Goal: Information Seeking & Learning: Learn about a topic

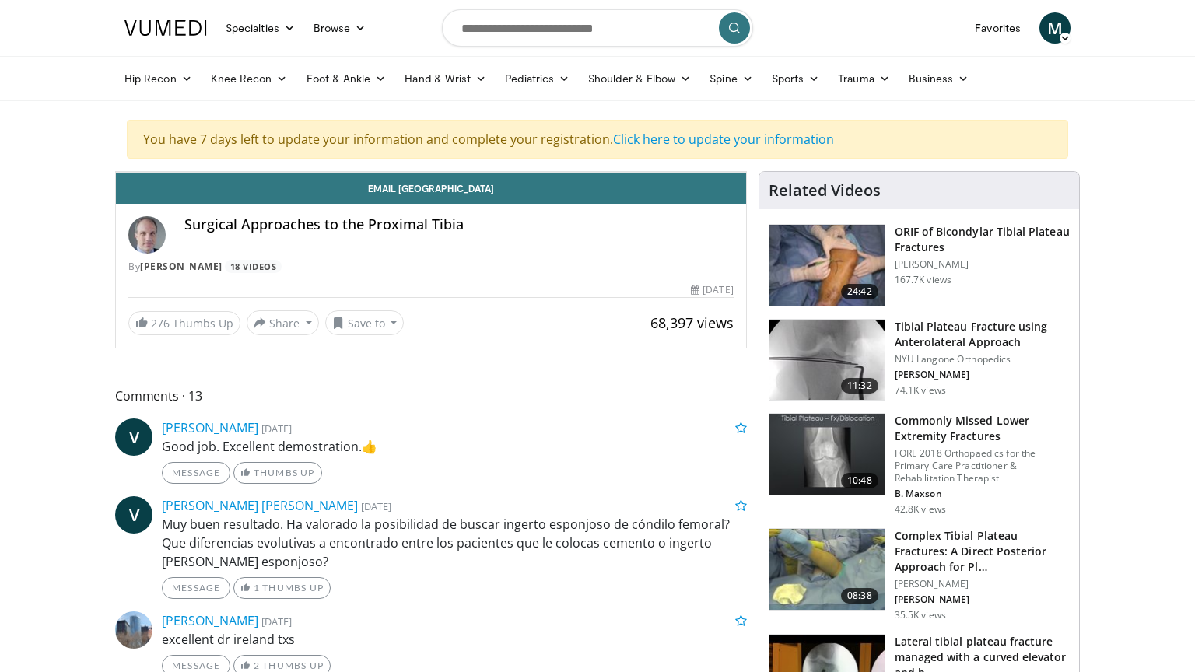
click at [453, 194] on icon "Video Player" at bounding box center [431, 172] width 44 height 44
click at [116, 172] on span "Video Player" at bounding box center [131, 156] width 31 height 31
drag, startPoint x: 109, startPoint y: 654, endPoint x: 124, endPoint y: 657, distance: 15.9
click at [147, 172] on div "Mute 100%" at bounding box center [201, 156] width 109 height 31
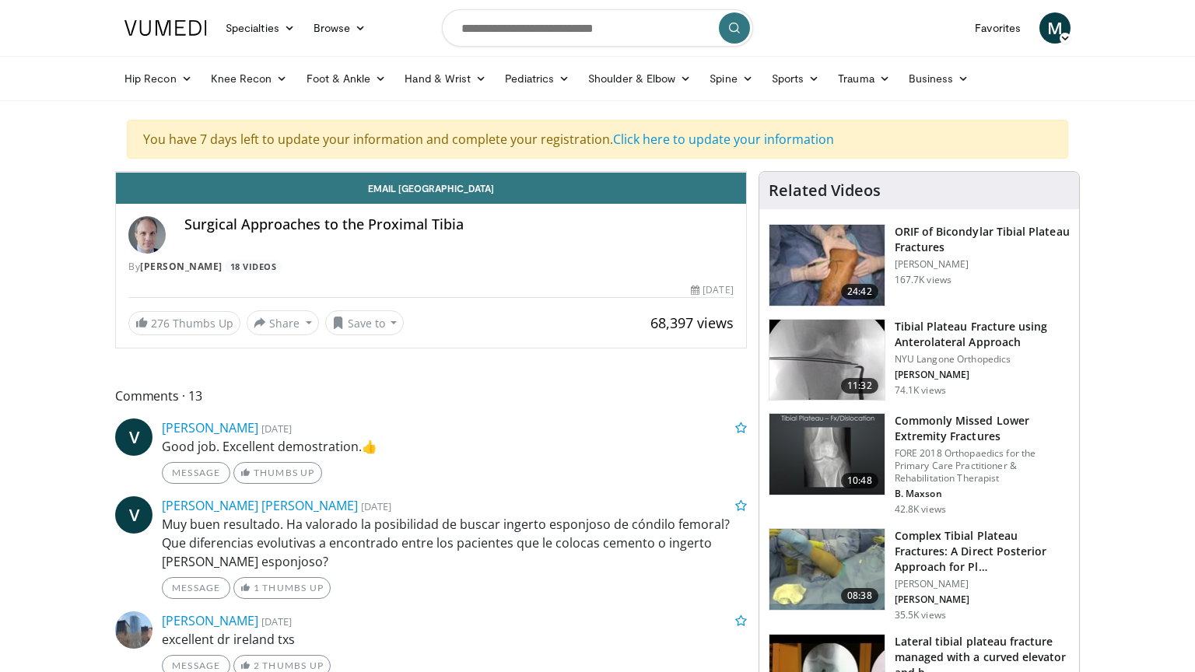
click at [453, 194] on icon "Video Player" at bounding box center [431, 172] width 44 height 44
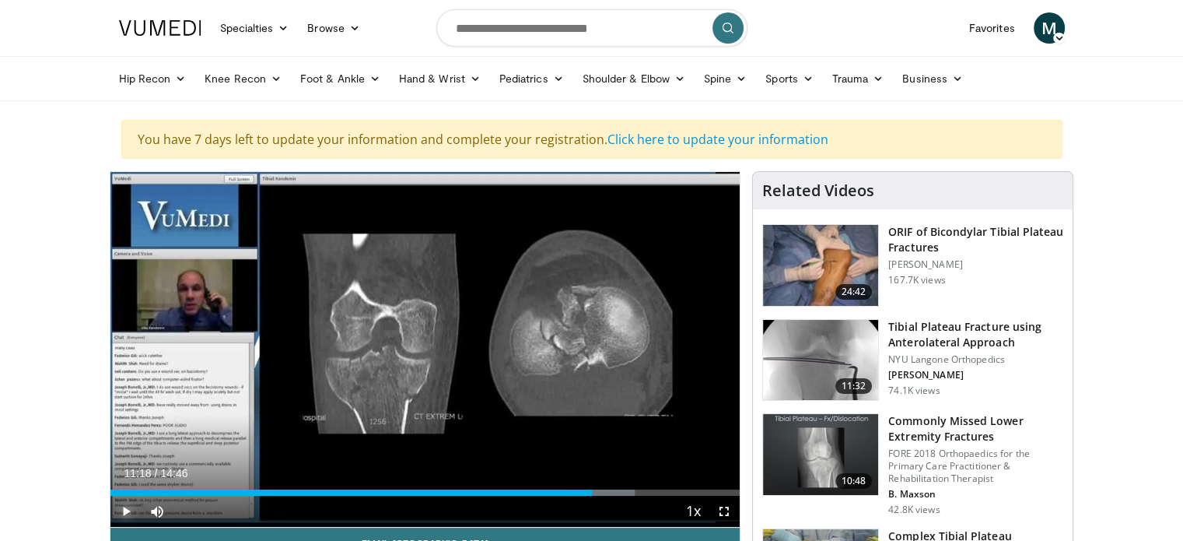
click at [123, 516] on span "Video Player" at bounding box center [125, 511] width 31 height 31
click at [721, 507] on span "Video Player" at bounding box center [724, 511] width 31 height 31
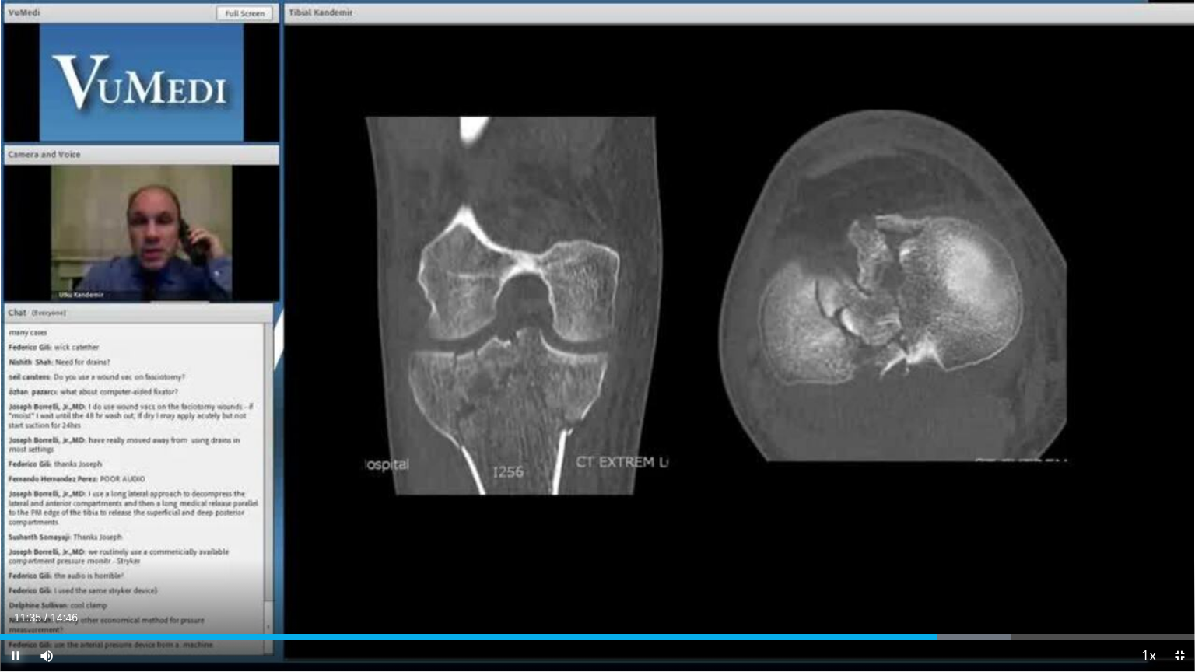
click at [16, 657] on span "Video Player" at bounding box center [15, 655] width 31 height 31
click at [12, 651] on span "Video Player" at bounding box center [15, 655] width 31 height 31
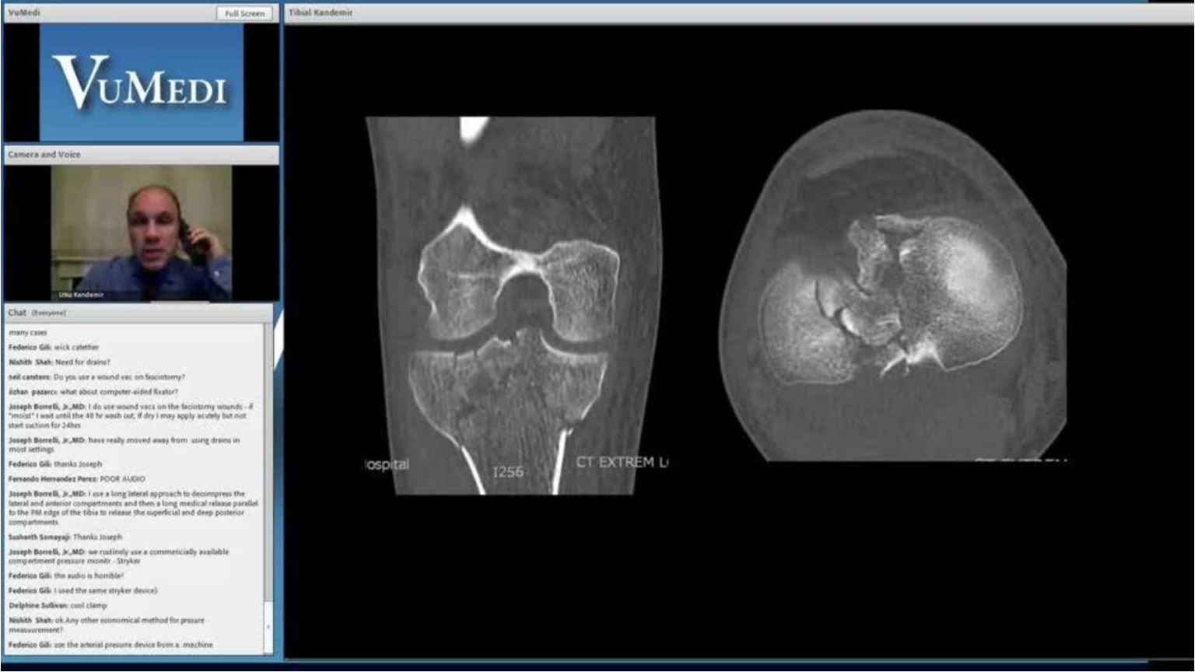
click at [19, 647] on video-js "**********" at bounding box center [597, 336] width 1195 height 672
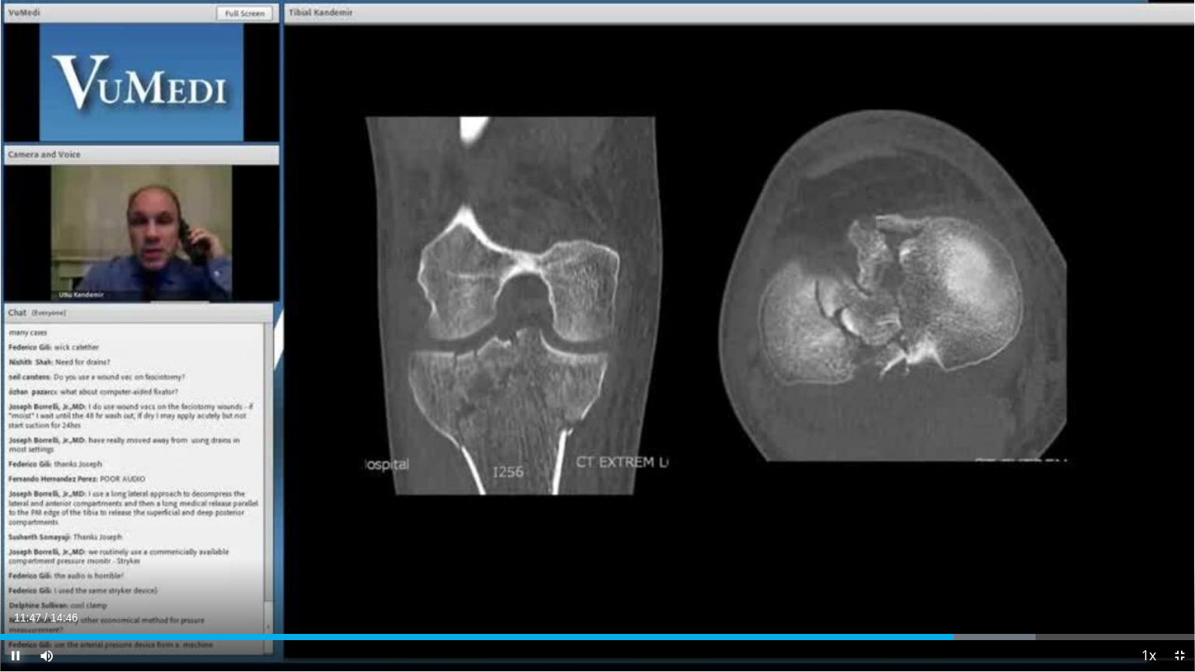
click at [19, 657] on span "Video Player" at bounding box center [15, 655] width 31 height 31
click at [10, 649] on span "Video Player" at bounding box center [15, 655] width 31 height 31
click at [16, 660] on span "Video Player" at bounding box center [15, 655] width 31 height 31
click at [22, 657] on span "Video Player" at bounding box center [15, 655] width 31 height 31
click at [16, 651] on span "Video Player" at bounding box center [15, 655] width 31 height 31
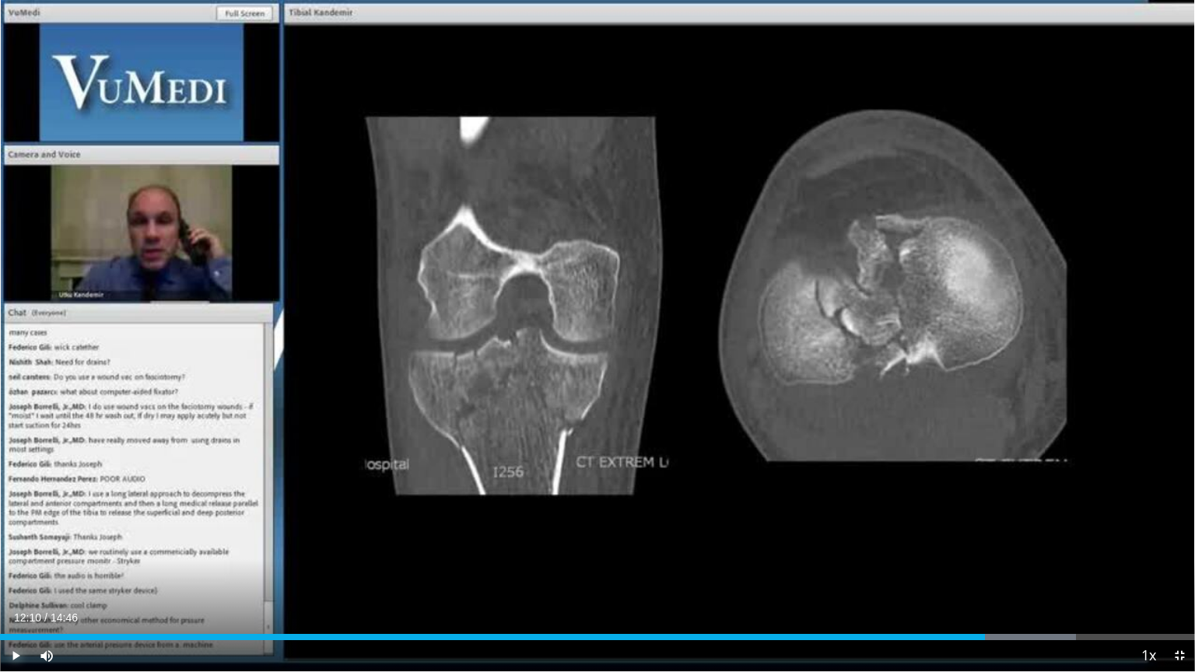
click at [16, 657] on span "Video Player" at bounding box center [15, 655] width 31 height 31
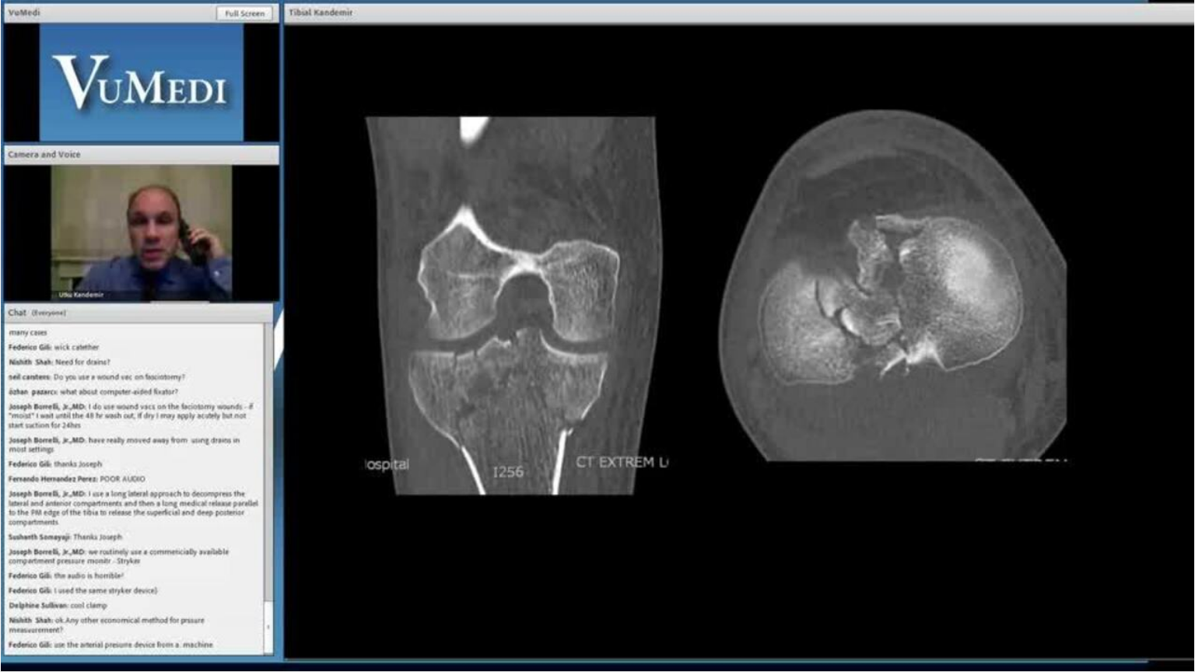
click at [16, 651] on div "10 seconds Tap to unmute" at bounding box center [597, 335] width 1195 height 671
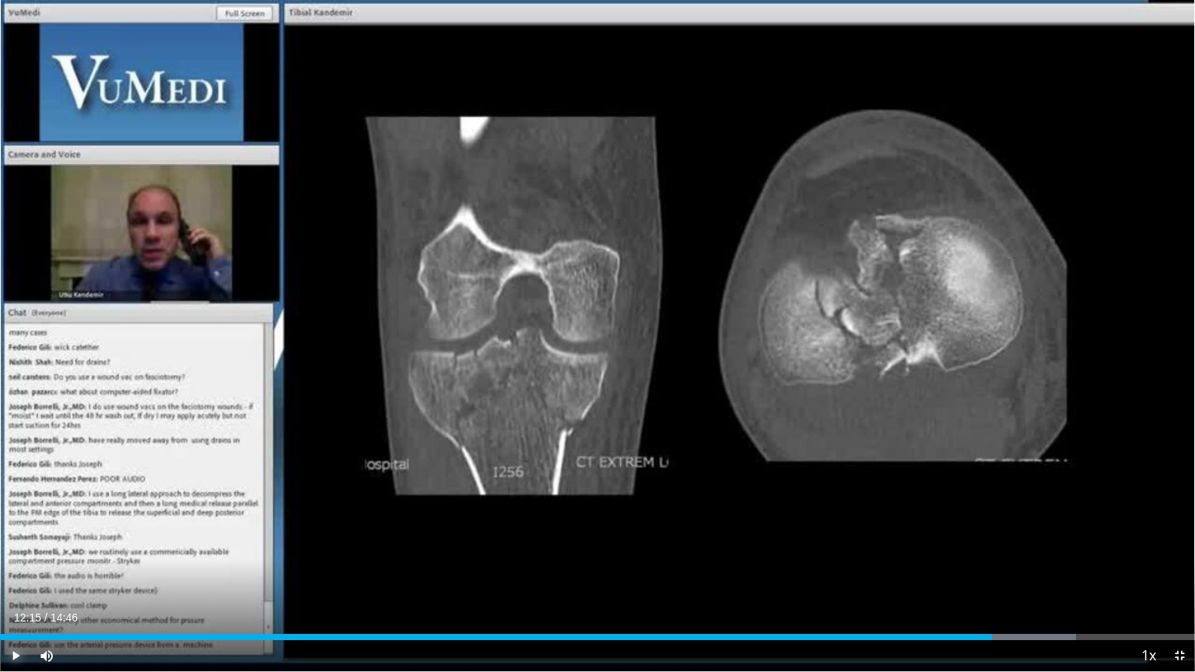
click at [16, 657] on span "Video Player" at bounding box center [15, 655] width 31 height 31
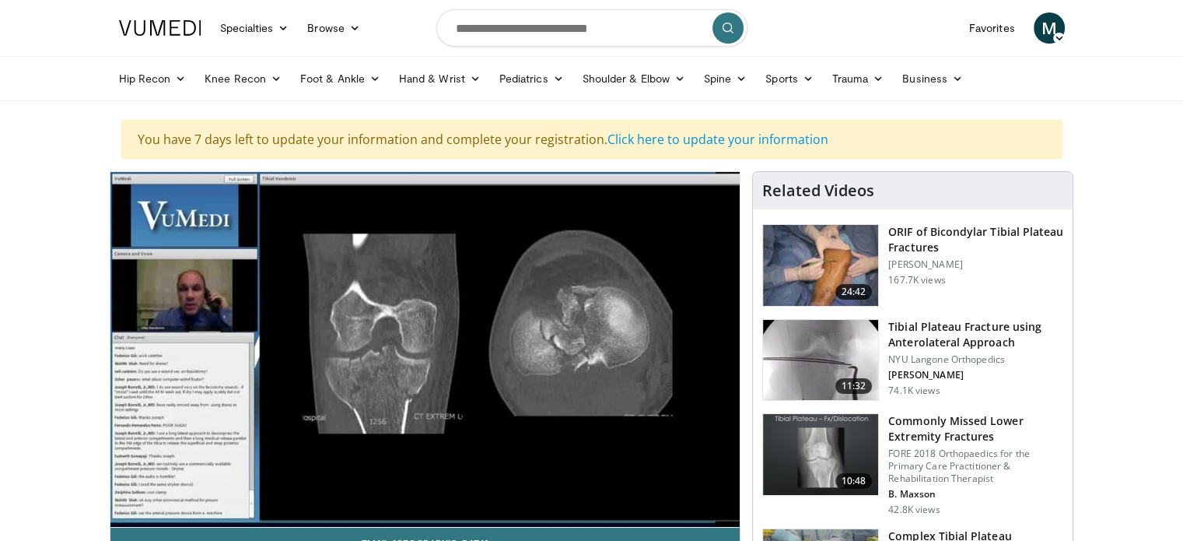
click at [888, 335] on h3 "Tibial Plateau Fracture using Anterolateral Approach" at bounding box center [975, 334] width 175 height 31
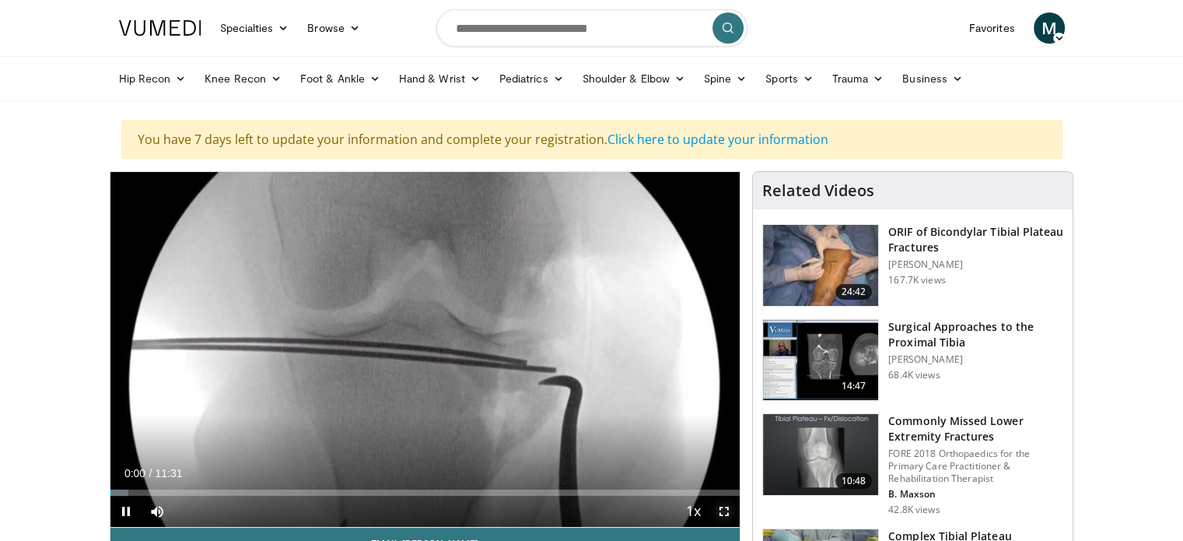
click at [722, 514] on span "Video Player" at bounding box center [724, 511] width 31 height 31
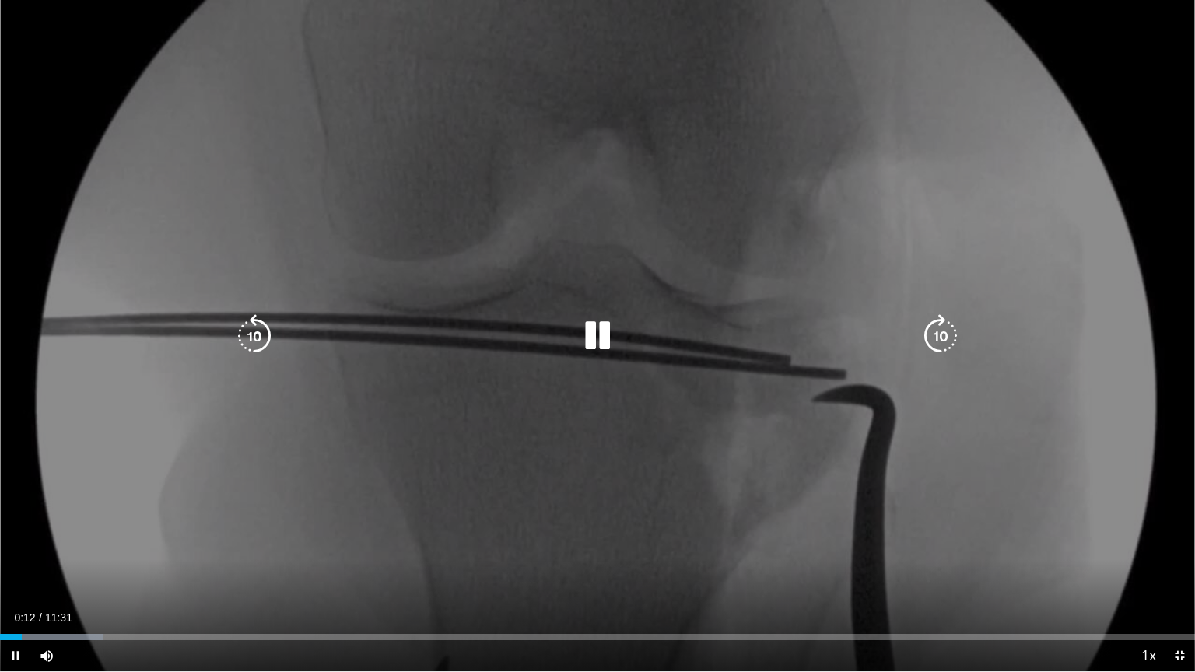
click at [96, 430] on div "10 seconds Tap to unmute" at bounding box center [597, 335] width 1195 height 671
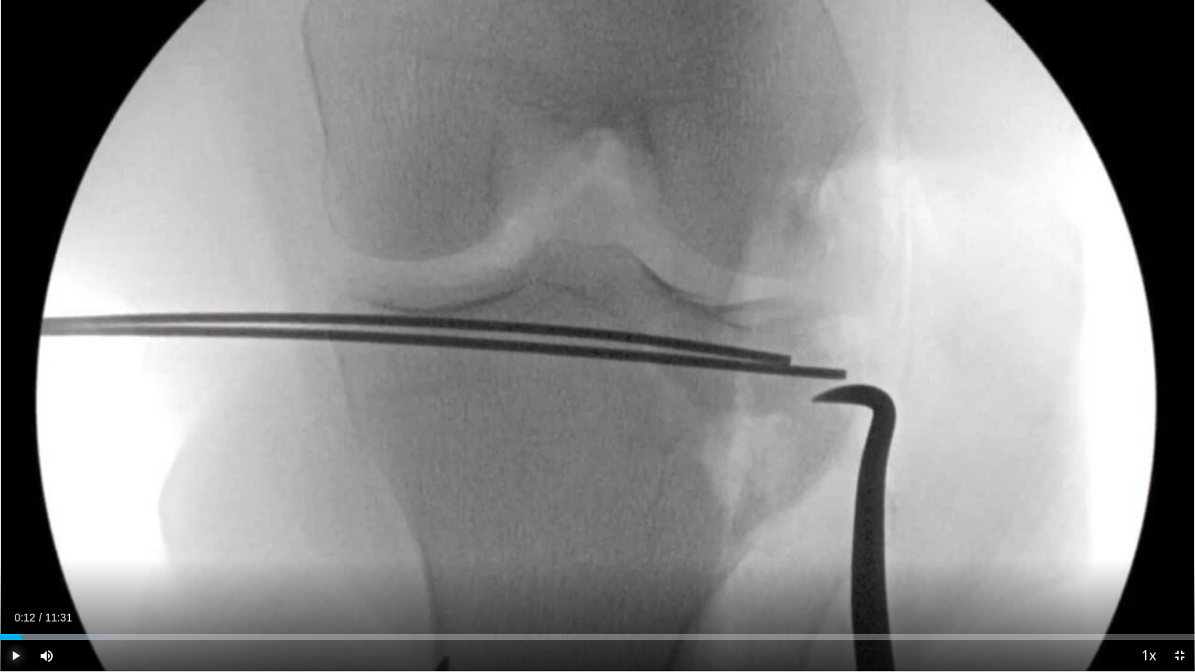
click at [16, 540] on span "Video Player" at bounding box center [15, 655] width 31 height 31
click at [22, 540] on span "Video Player" at bounding box center [15, 655] width 31 height 31
click at [19, 540] on span "Video Player" at bounding box center [15, 655] width 31 height 31
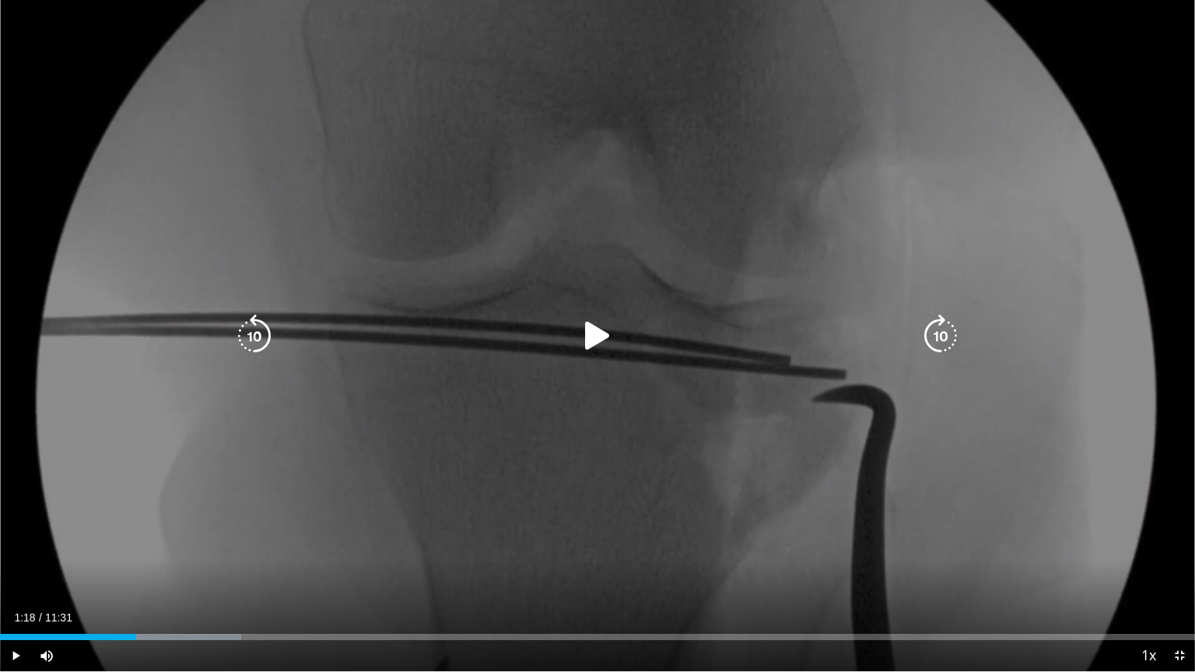
click at [594, 335] on icon "Video Player" at bounding box center [598, 336] width 44 height 44
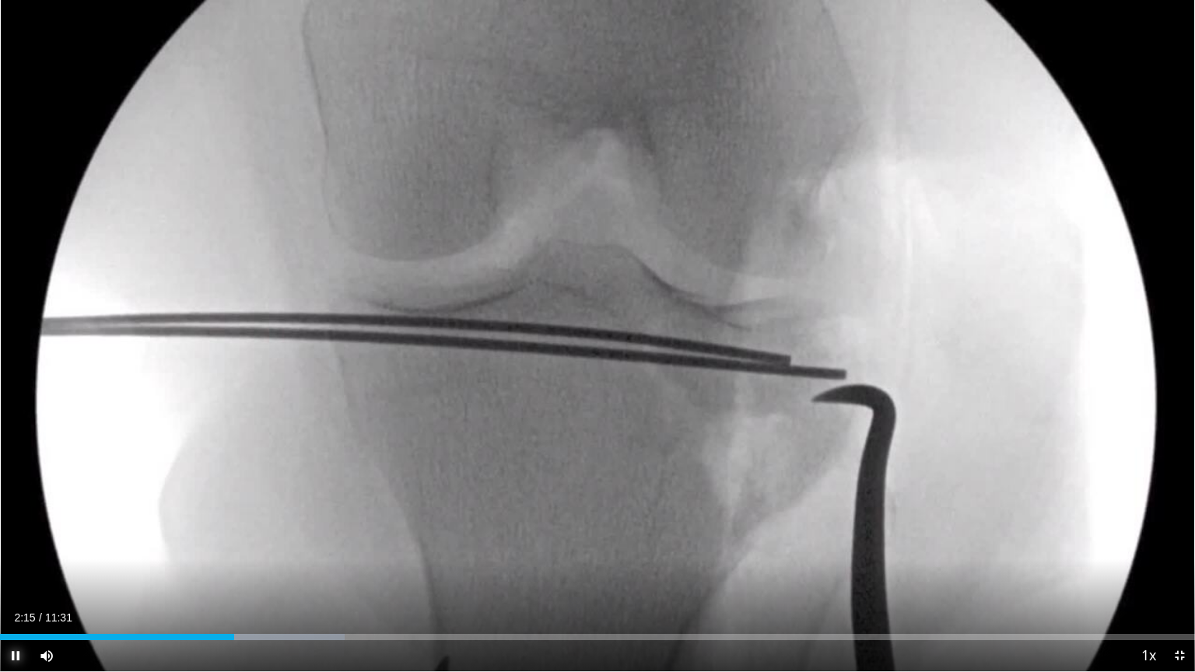
click at [19, 540] on span "Video Player" at bounding box center [15, 655] width 31 height 31
click at [9, 540] on span "Video Player" at bounding box center [15, 655] width 31 height 31
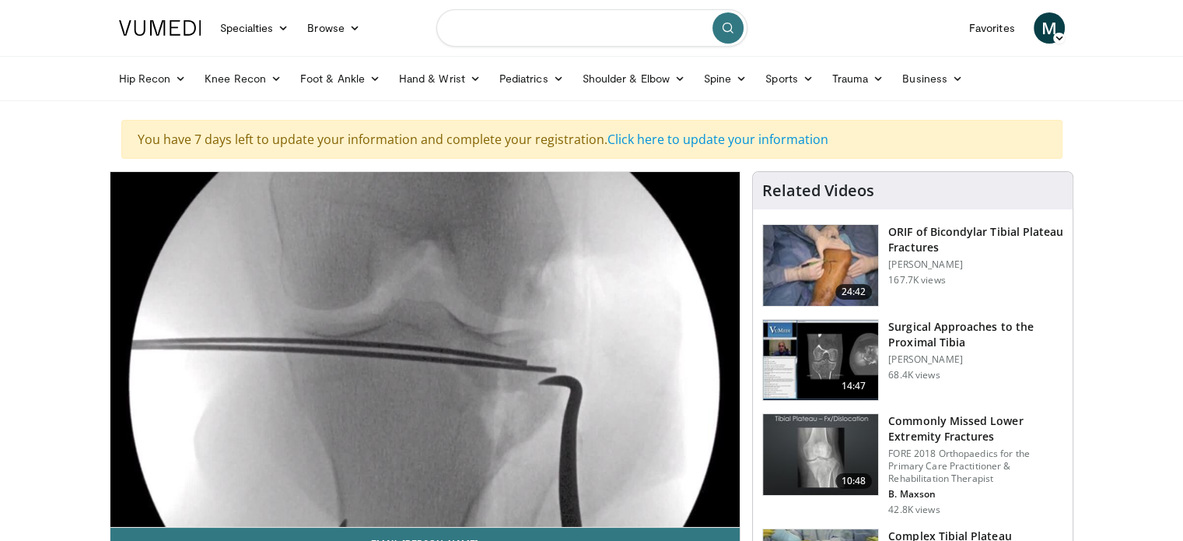
click at [567, 30] on input "Search topics, interventions" at bounding box center [591, 27] width 311 height 37
type input "**********"
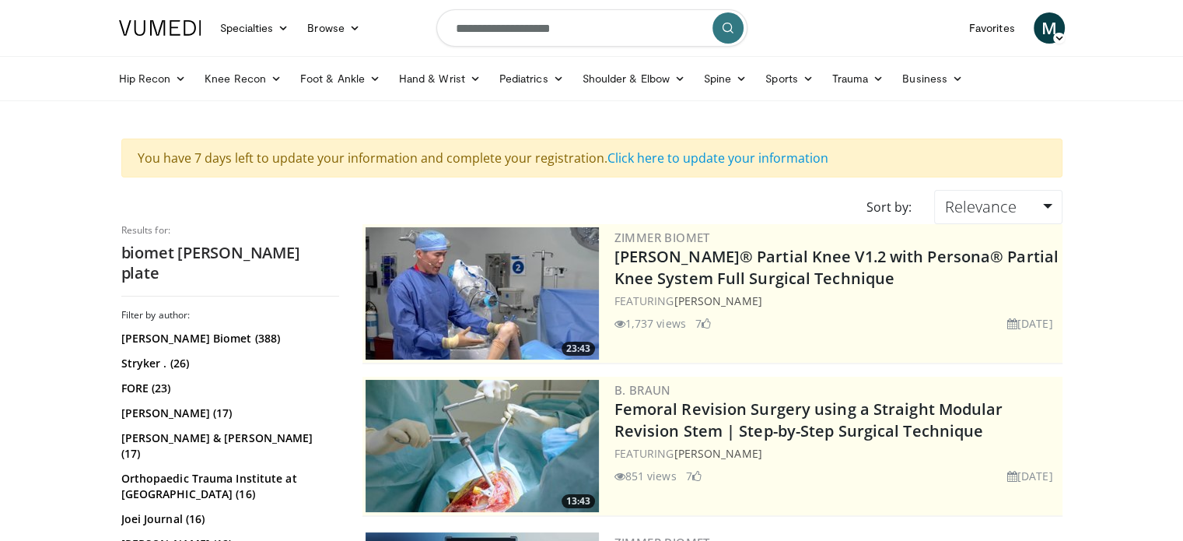
click at [576, 30] on input "**********" at bounding box center [591, 27] width 311 height 37
type input "*"
type input "**********"
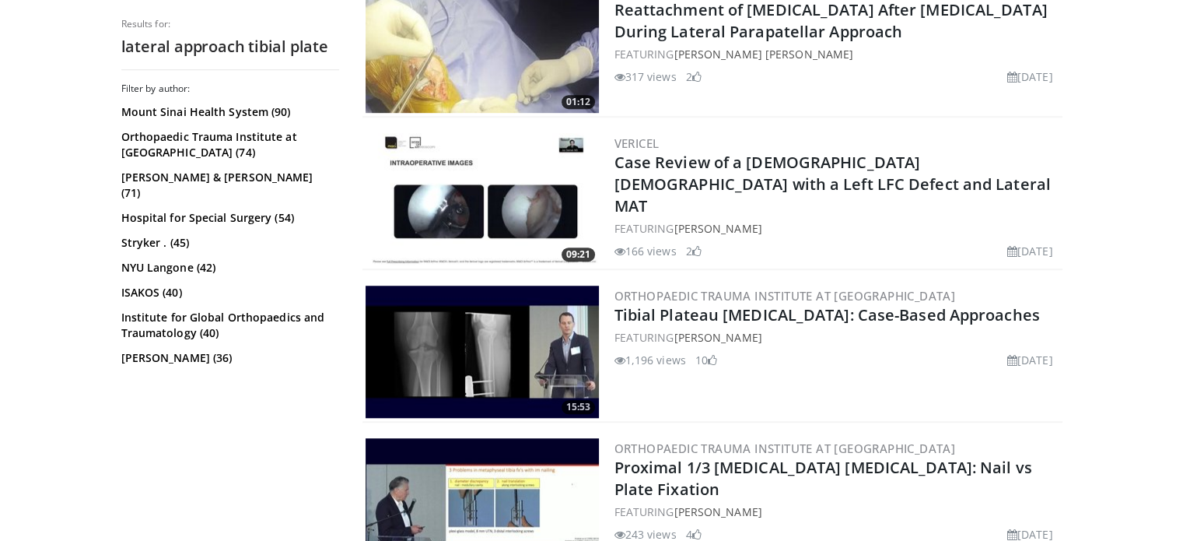
scroll to position [1195, 0]
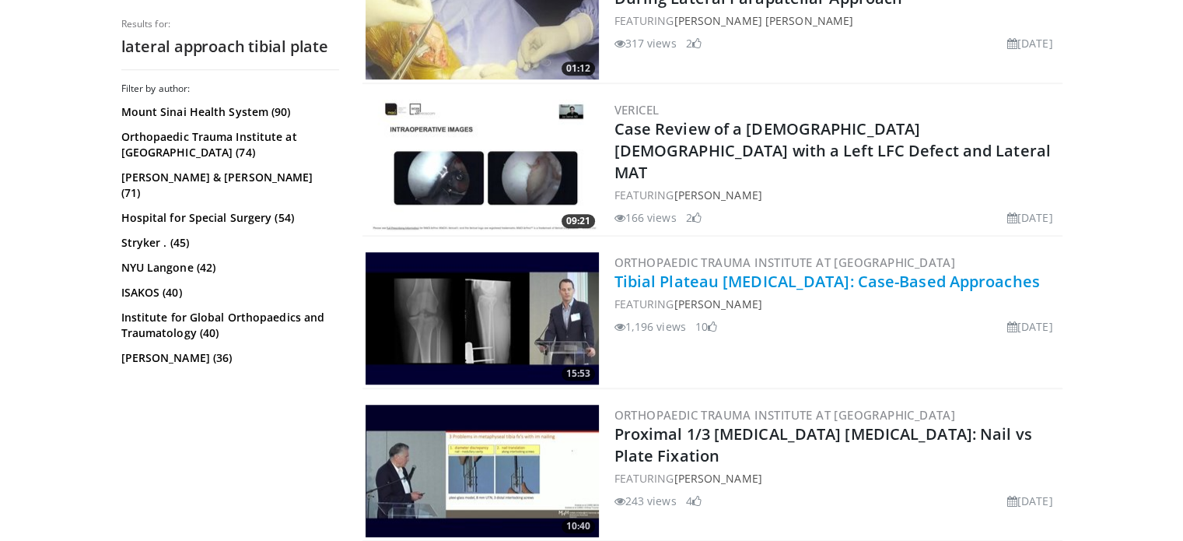
click at [769, 276] on link "Tibial Plateau Fractures: Case-Based Approaches" at bounding box center [828, 281] width 426 height 21
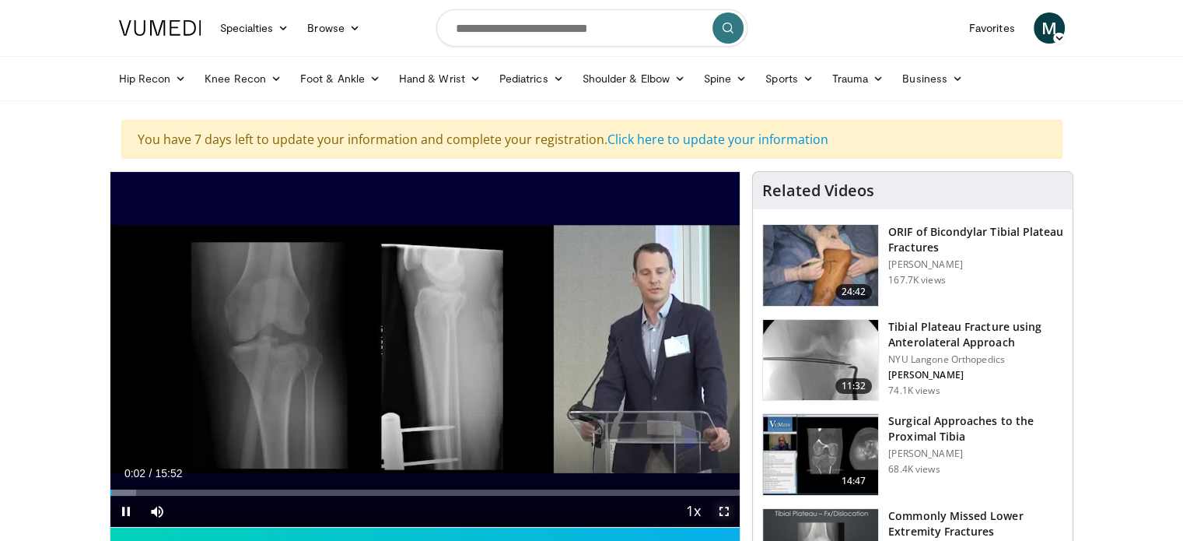
click at [720, 506] on span "Video Player" at bounding box center [724, 511] width 31 height 31
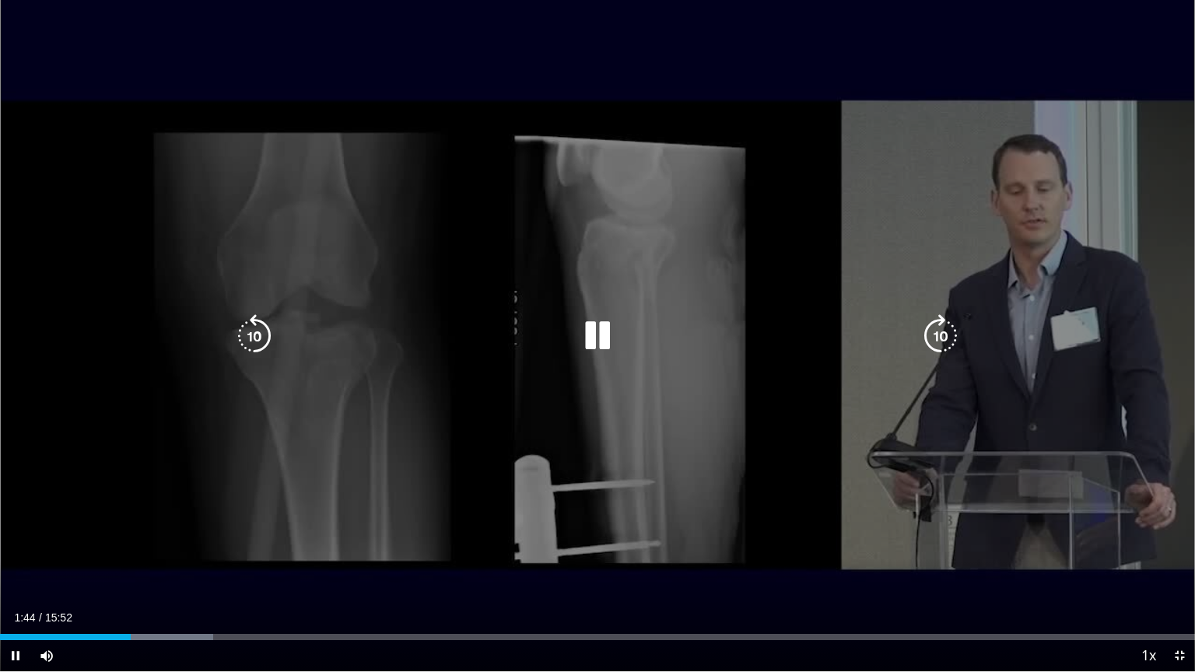
click at [598, 342] on icon "Video Player" at bounding box center [598, 336] width 44 height 44
click at [601, 336] on icon "Video Player" at bounding box center [598, 336] width 44 height 44
click at [606, 342] on icon "Video Player" at bounding box center [598, 336] width 44 height 44
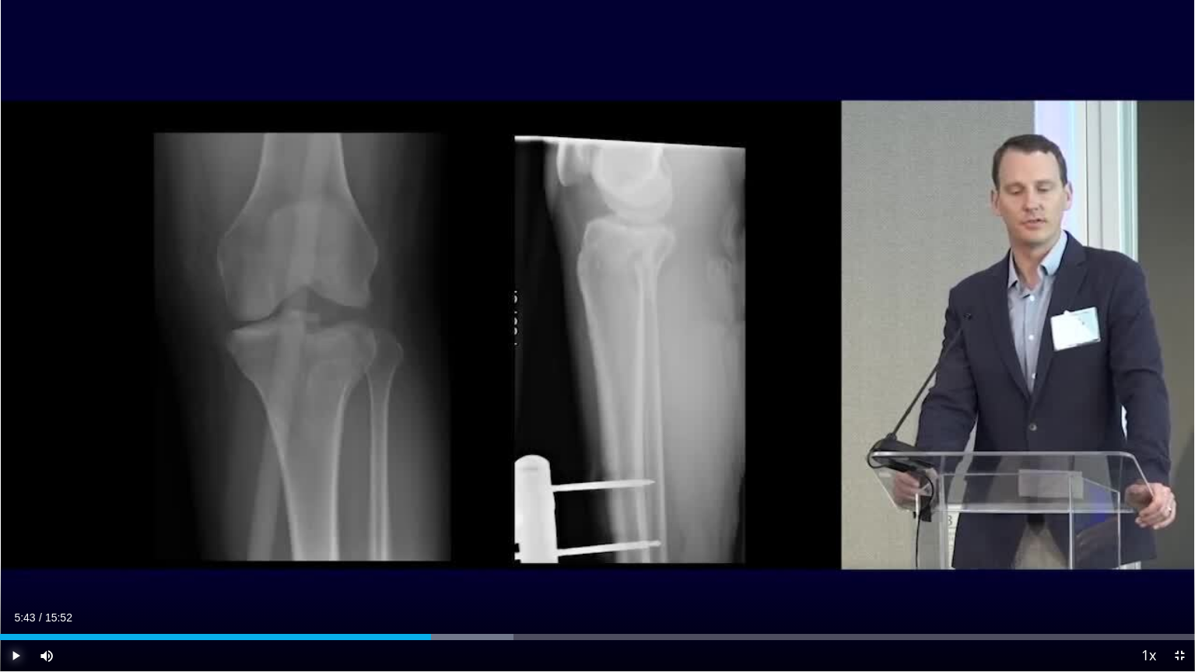
click at [19, 540] on span "Video Player" at bounding box center [15, 655] width 31 height 31
click at [12, 540] on span "Video Player" at bounding box center [15, 655] width 31 height 31
click at [16, 540] on span "Video Player" at bounding box center [15, 655] width 31 height 31
click at [5, 540] on span "Video Player" at bounding box center [15, 655] width 31 height 31
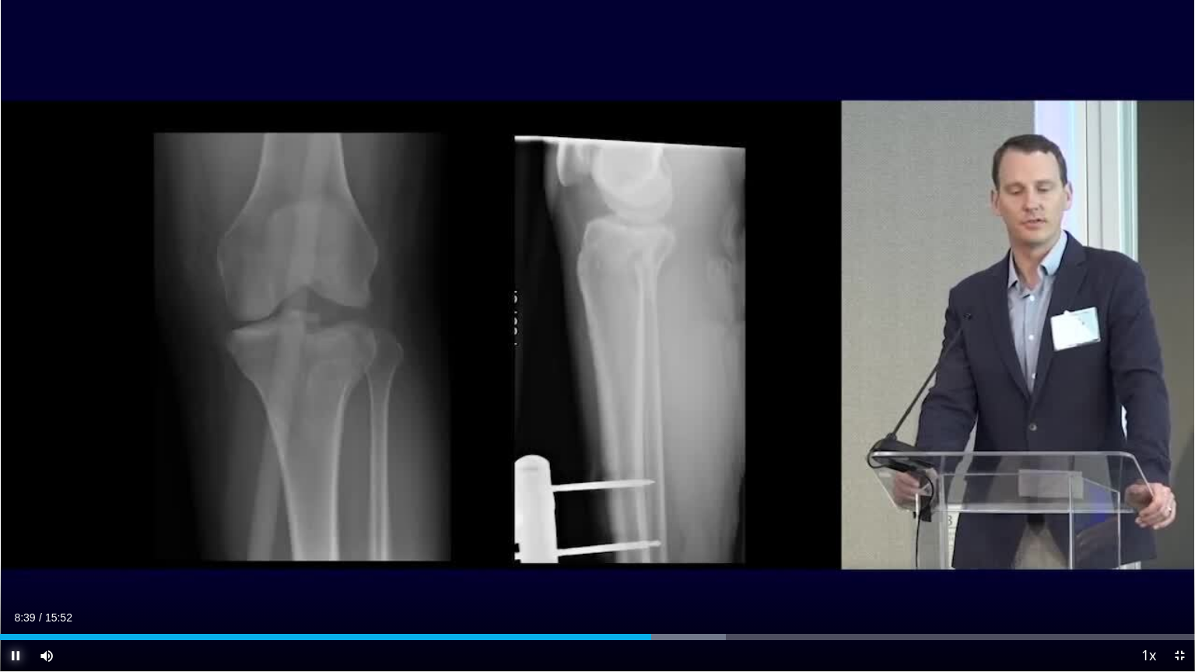
click at [18, 540] on span "Video Player" at bounding box center [15, 655] width 31 height 31
click at [12, 540] on span "Video Player" at bounding box center [15, 655] width 31 height 31
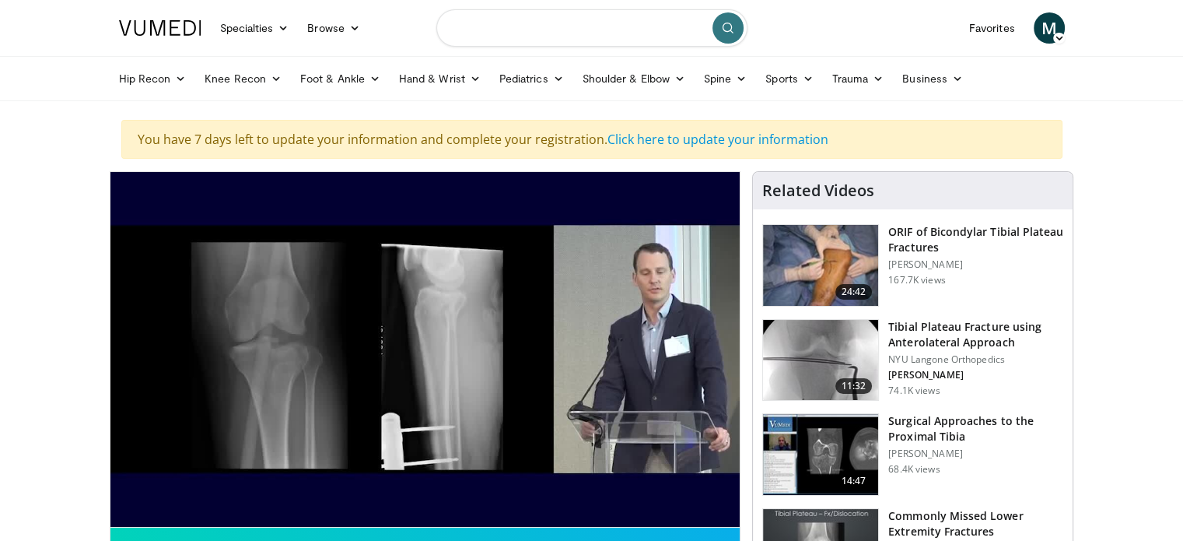
click at [622, 22] on input "Search topics, interventions" at bounding box center [591, 27] width 311 height 37
type input "******"
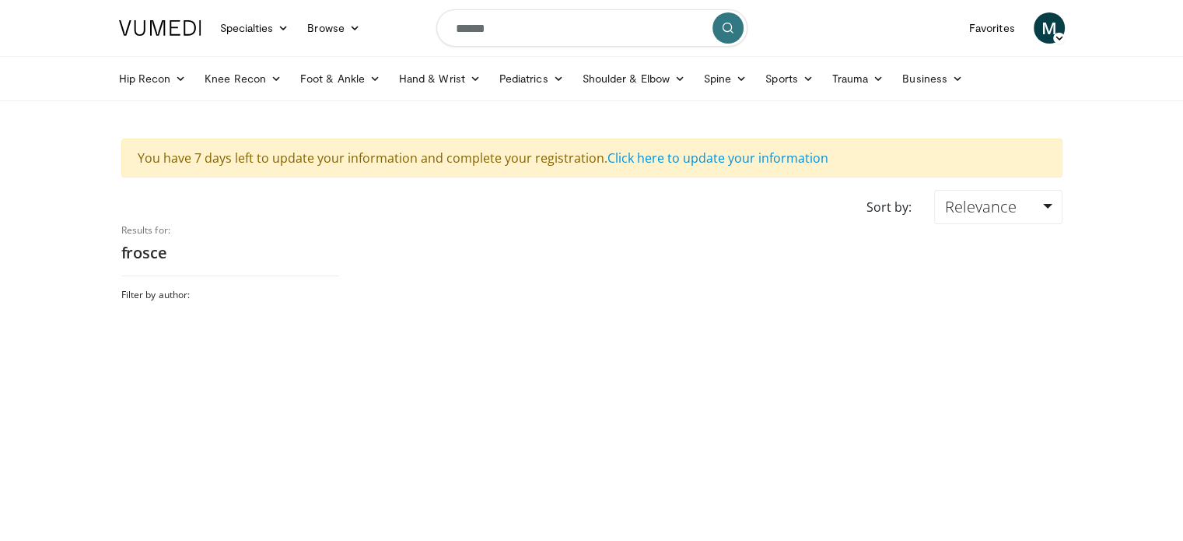
click at [541, 23] on input "******" at bounding box center [591, 27] width 311 height 37
type input "*******"
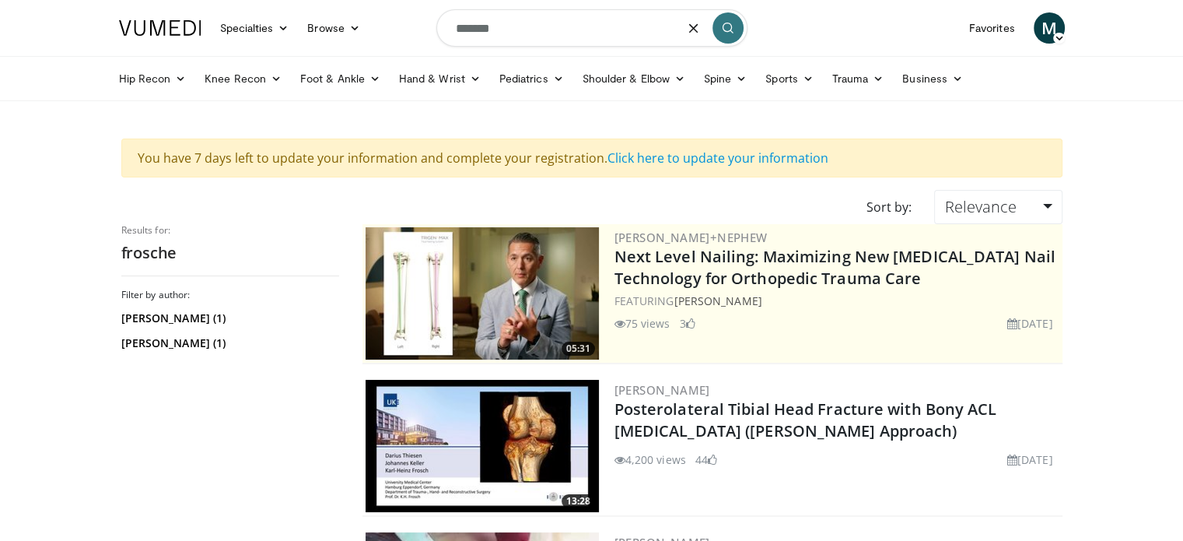
click at [513, 34] on input "*******" at bounding box center [591, 27] width 311 height 37
type input "**********"
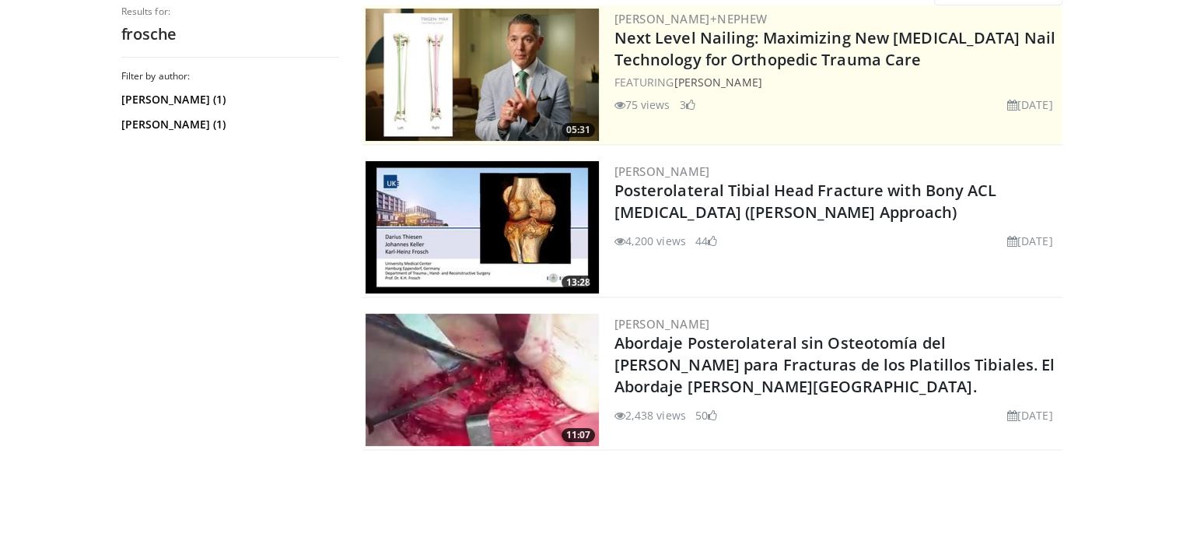
scroll to position [222, 0]
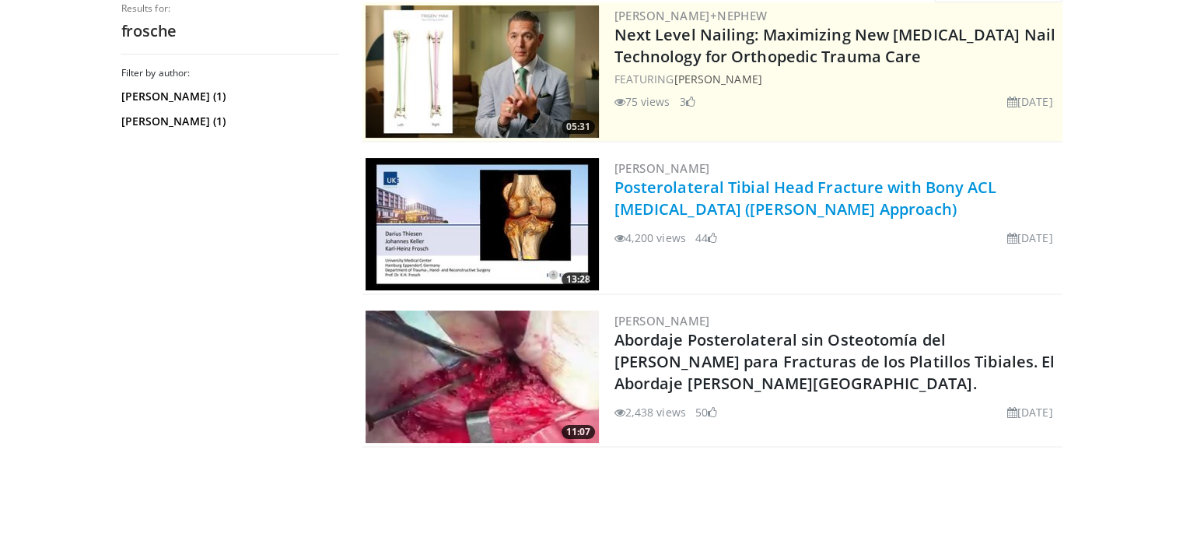
click at [744, 191] on link "Posterolateral Tibial Head Fracture with Bony ACL [MEDICAL_DATA] ([PERSON_NAME]…" at bounding box center [806, 198] width 383 height 43
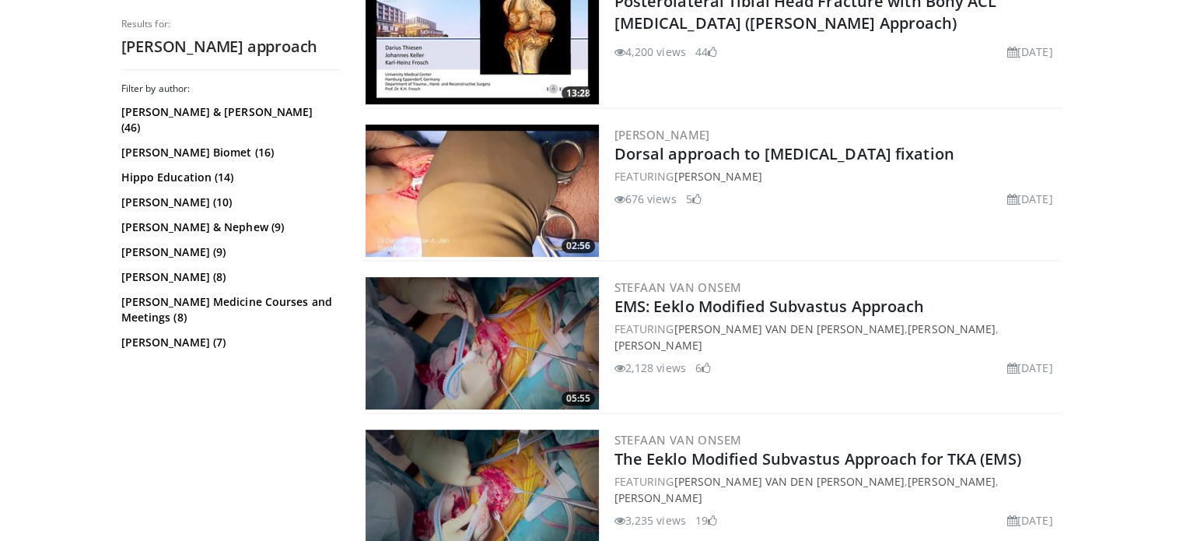
scroll to position [570, 0]
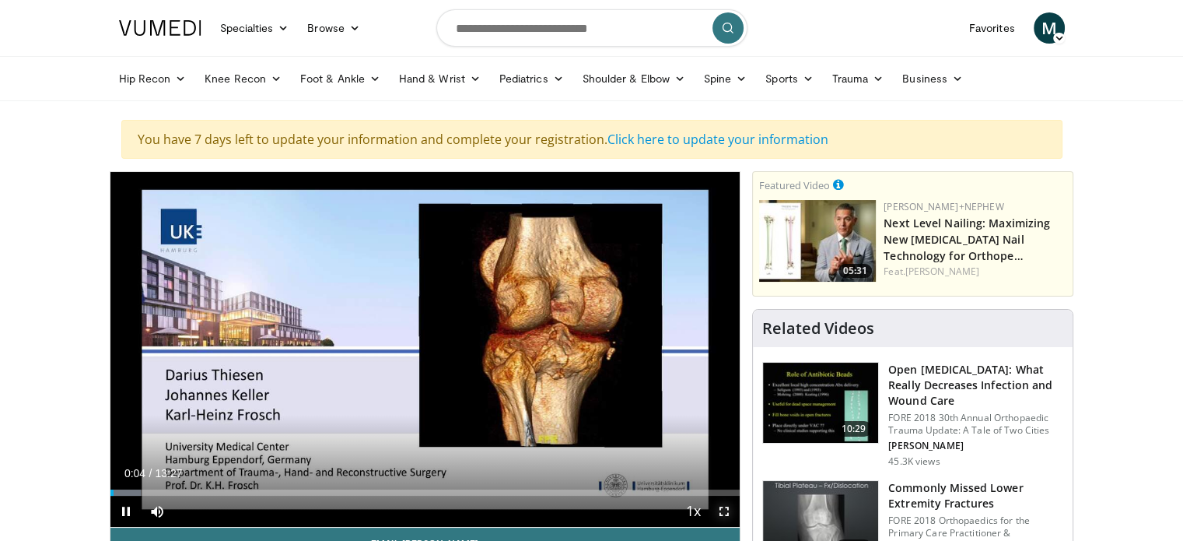
click at [725, 507] on span "Video Player" at bounding box center [724, 511] width 31 height 31
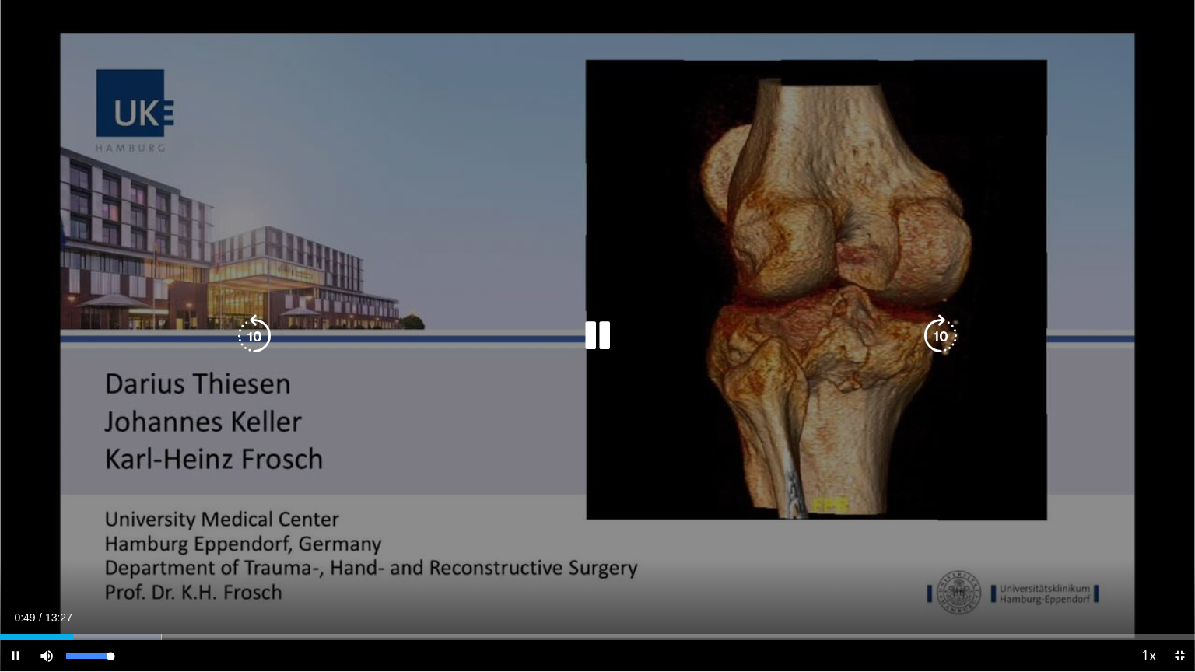
drag, startPoint x: 115, startPoint y: 656, endPoint x: 126, endPoint y: 657, distance: 11.0
click at [126, 540] on video-js "**********" at bounding box center [597, 336] width 1195 height 672
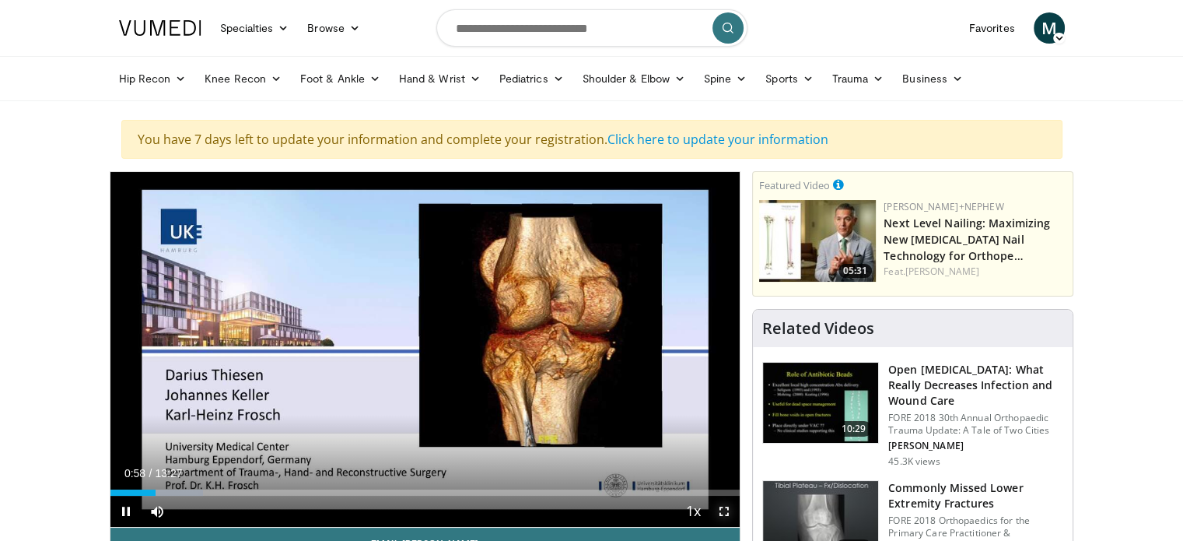
click at [720, 506] on span "Video Player" at bounding box center [724, 511] width 31 height 31
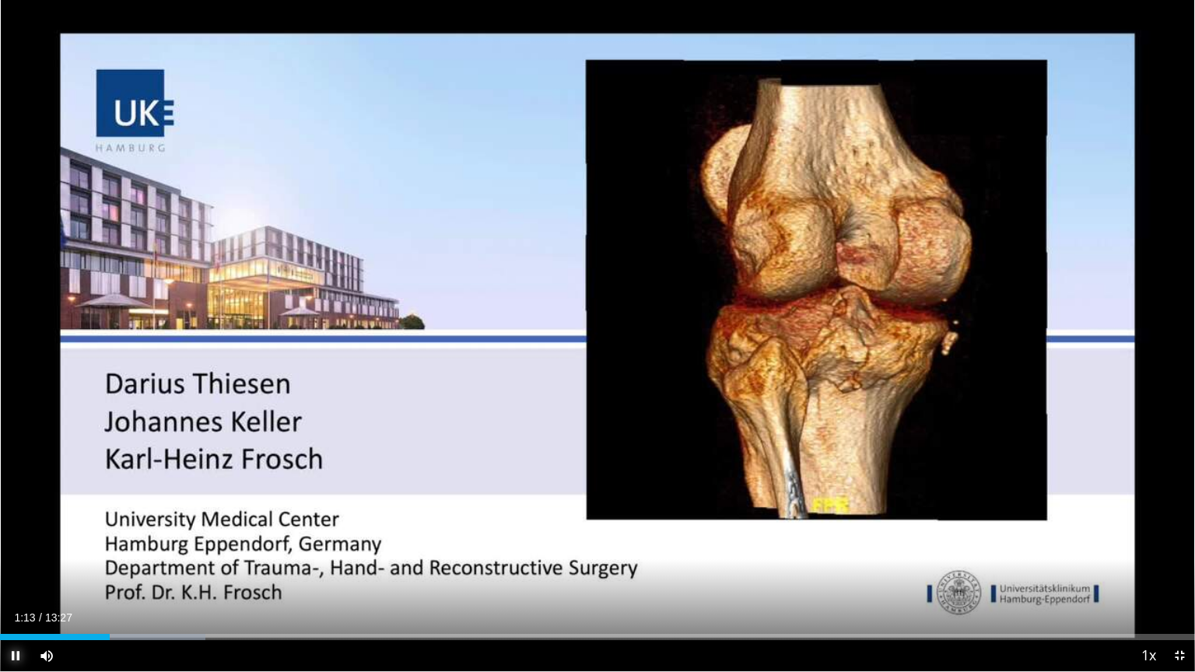
click at [11, 540] on span "Video Player" at bounding box center [15, 655] width 31 height 31
